Goal: Transaction & Acquisition: Purchase product/service

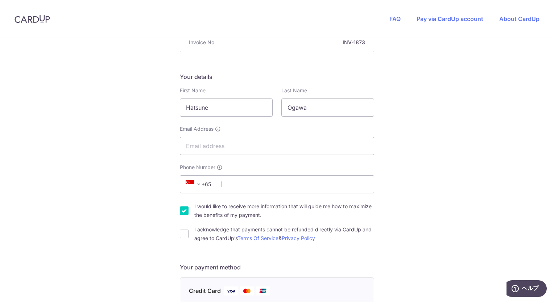
scroll to position [95, 0]
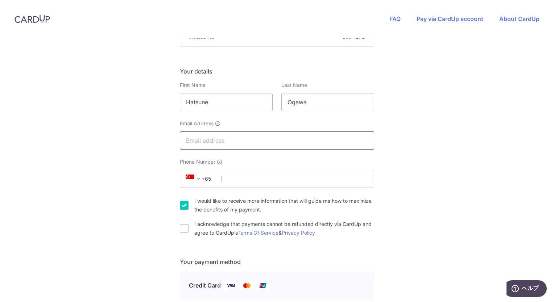
click at [356, 140] on input "Email Address" at bounding box center [277, 140] width 194 height 18
type input "あ"
type input "[EMAIL_ADDRESS][DOMAIN_NAME]"
click at [424, 178] on div "You are paying GOHING SINGAPORE PTE. LTD. GOHING SINGAPORE PTE. LTD. uses CardU…" at bounding box center [277, 279] width 554 height 672
click at [213, 178] on span "+65" at bounding box center [199, 179] width 33 height 9
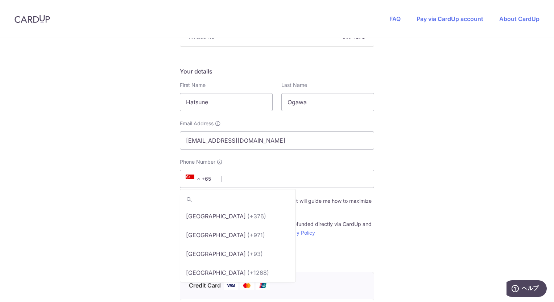
scroll to position [3736, 0]
click at [197, 179] on span at bounding box center [198, 179] width 9 height 9
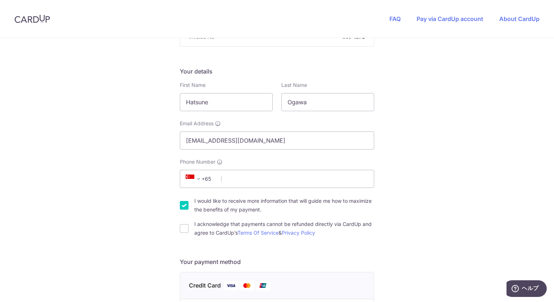
click at [197, 179] on span at bounding box center [198, 179] width 9 height 9
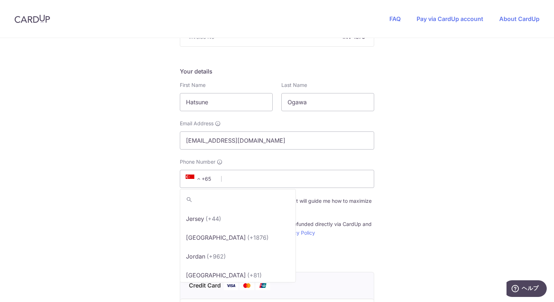
scroll to position [2141, 0]
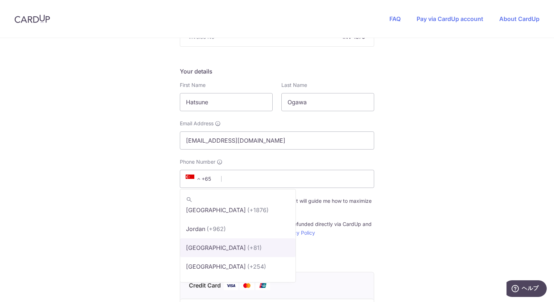
select select "114"
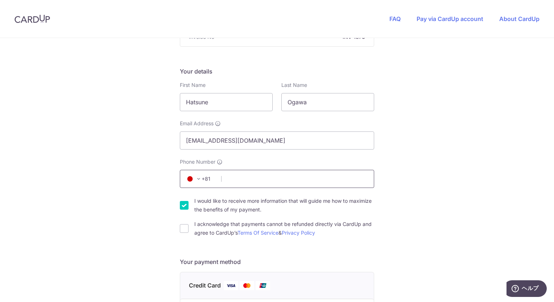
click at [313, 176] on input "Phone Number" at bounding box center [277, 179] width 194 height 18
type input "9064348761"
select select "JP"
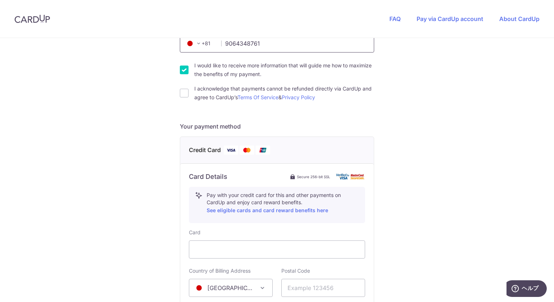
scroll to position [131, 0]
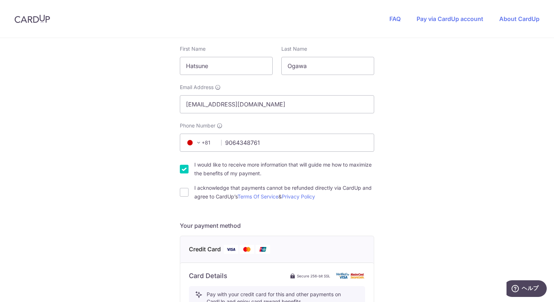
click at [184, 167] on input "I would like to receive more information that will guide me how to maximize the…" at bounding box center [184, 169] width 9 height 9
checkbox input "false"
click at [181, 192] on input "I acknowledge that payments cannot be refunded directly via CardUp and agree to…" at bounding box center [184, 192] width 9 height 9
checkbox input "true"
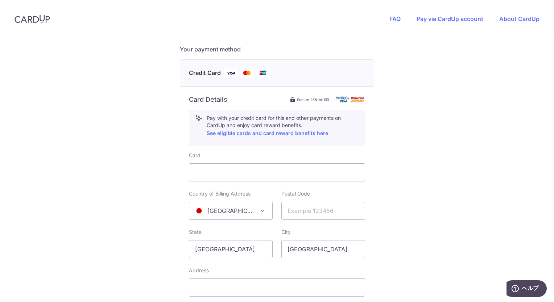
scroll to position [316, 0]
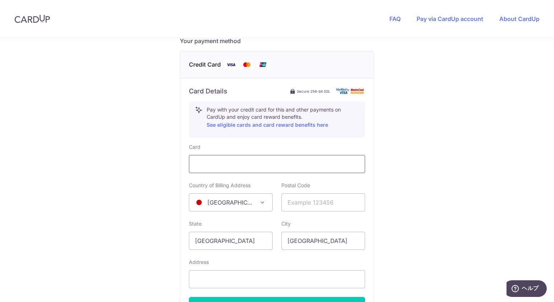
click at [269, 158] on div at bounding box center [277, 164] width 176 height 18
click at [306, 206] on input "text" at bounding box center [323, 202] width 84 height 18
type input "1120002"
click at [242, 245] on input "[GEOGRAPHIC_DATA]" at bounding box center [231, 241] width 84 height 18
type input "S"
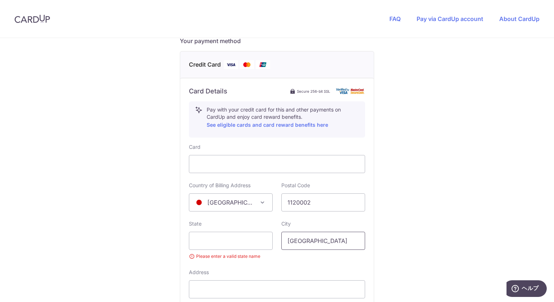
click at [339, 240] on input "[GEOGRAPHIC_DATA]" at bounding box center [323, 241] width 84 height 18
type input "S"
type input "[GEOGRAPHIC_DATA]"
click at [216, 241] on input "text" at bounding box center [231, 241] width 84 height 18
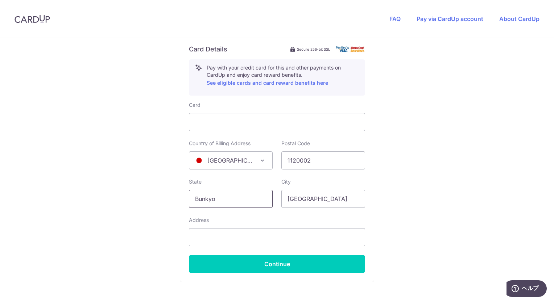
scroll to position [367, 0]
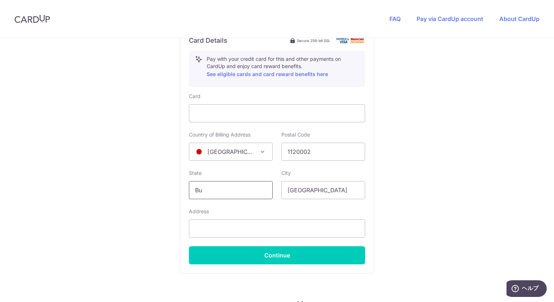
type input "B"
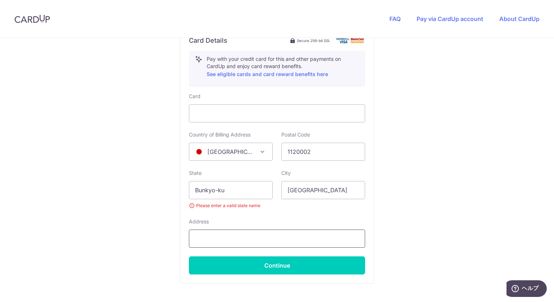
click at [241, 241] on input "text" at bounding box center [277, 239] width 176 height 18
click at [240, 191] on input "Bunkyo-ku" at bounding box center [231, 190] width 84 height 18
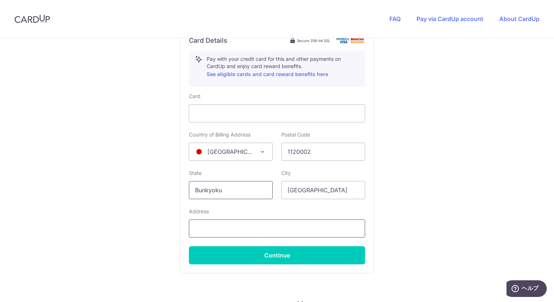
type input "Bunkyoku"
click at [230, 229] on input "text" at bounding box center [277, 229] width 176 height 18
click at [310, 221] on input "5-30-4-302, Koishikawa" at bounding box center [277, 229] width 176 height 18
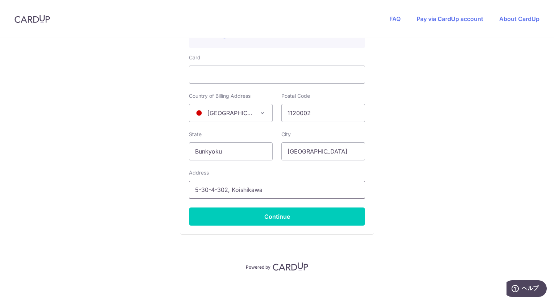
scroll to position [407, 0]
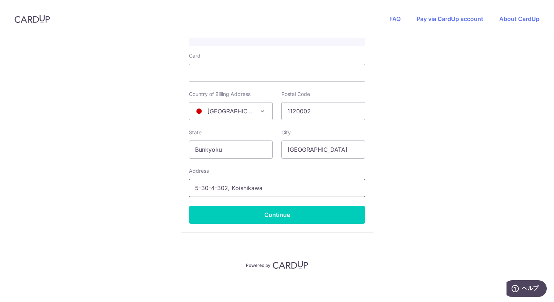
click at [306, 191] on input "5-30-4-302, Koishikawa" at bounding box center [277, 188] width 176 height 18
type input "5-30-4-302, Koishikawa"
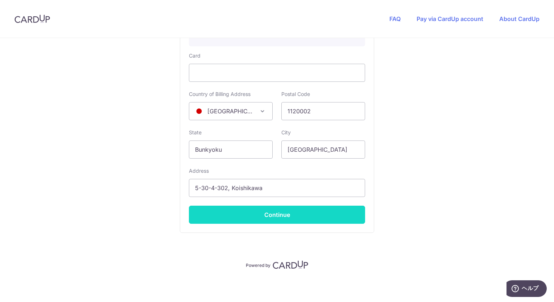
click at [267, 212] on button "Continue" at bounding box center [277, 215] width 176 height 18
click at [271, 216] on button "Continue" at bounding box center [277, 215] width 176 height 18
type input "**** 9022"
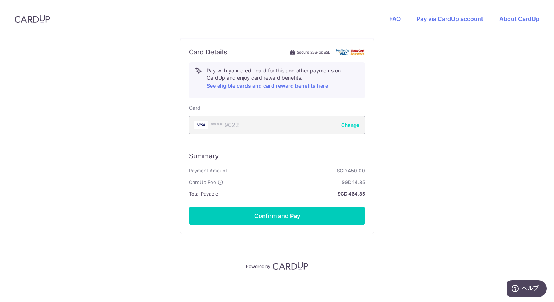
scroll to position [356, 0]
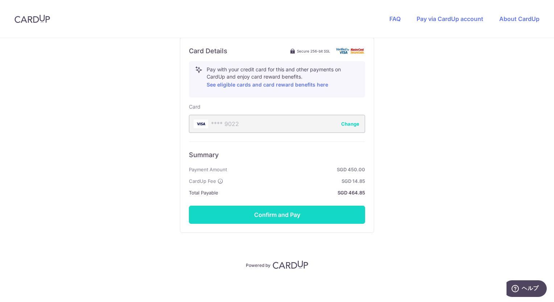
click at [271, 210] on button "Confirm and Pay" at bounding box center [277, 215] width 176 height 18
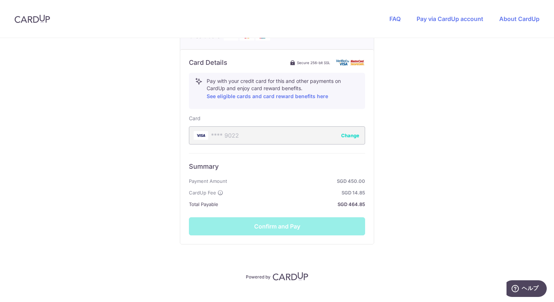
scroll to position [340, 0]
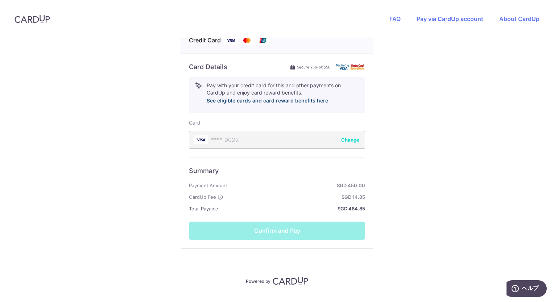
click at [276, 101] on link "See eligible cards and card reward benefits here" at bounding box center [266, 100] width 121 height 6
click at [491, 228] on div "You are paying GOHING SINGAPORE PTE. LTD. GOHING SINGAPORE PTE. LTD. uses CardU…" at bounding box center [277, 8] width 554 height 621
